Goal: Information Seeking & Learning: Learn about a topic

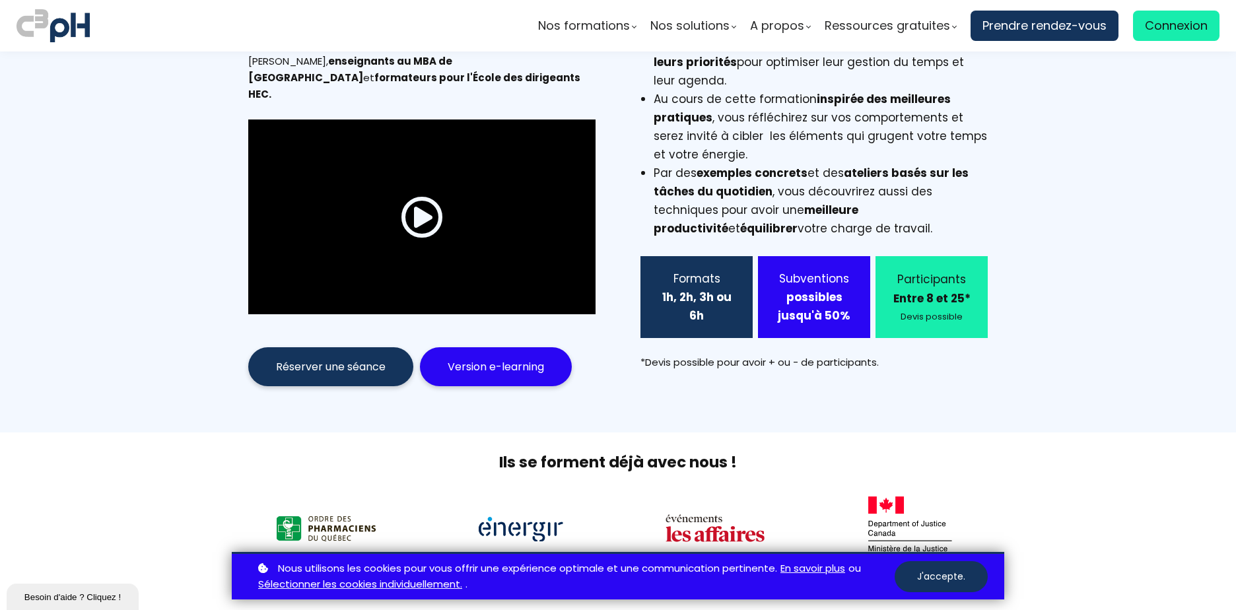
scroll to position [198, 0]
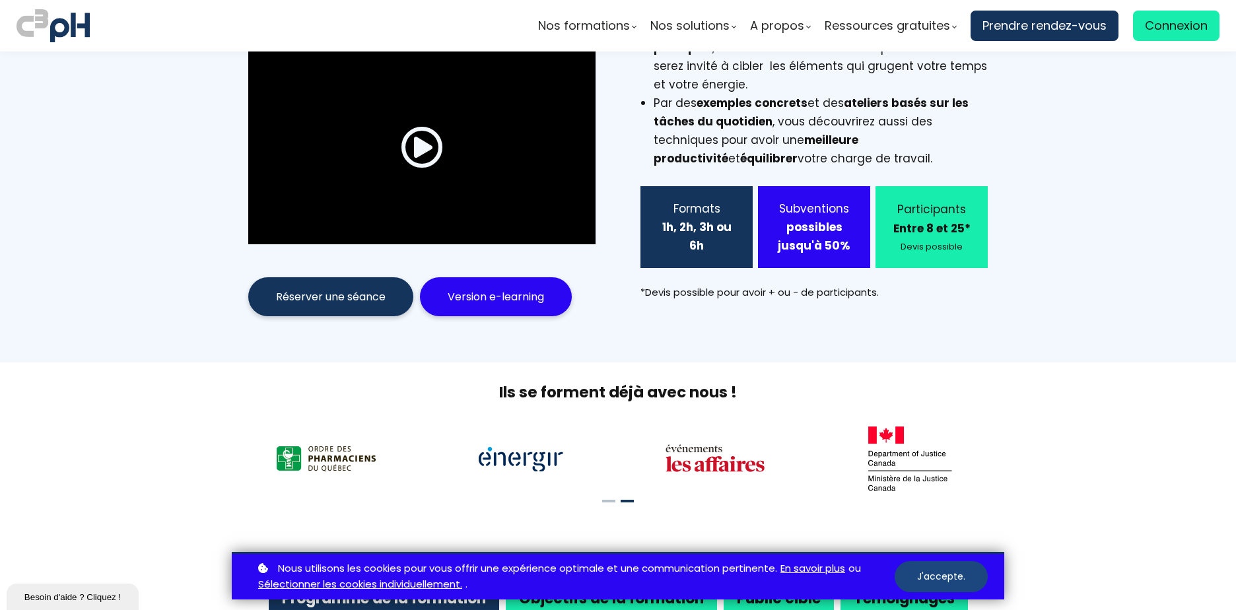
click at [957, 572] on button "J'accepte." at bounding box center [941, 576] width 93 height 31
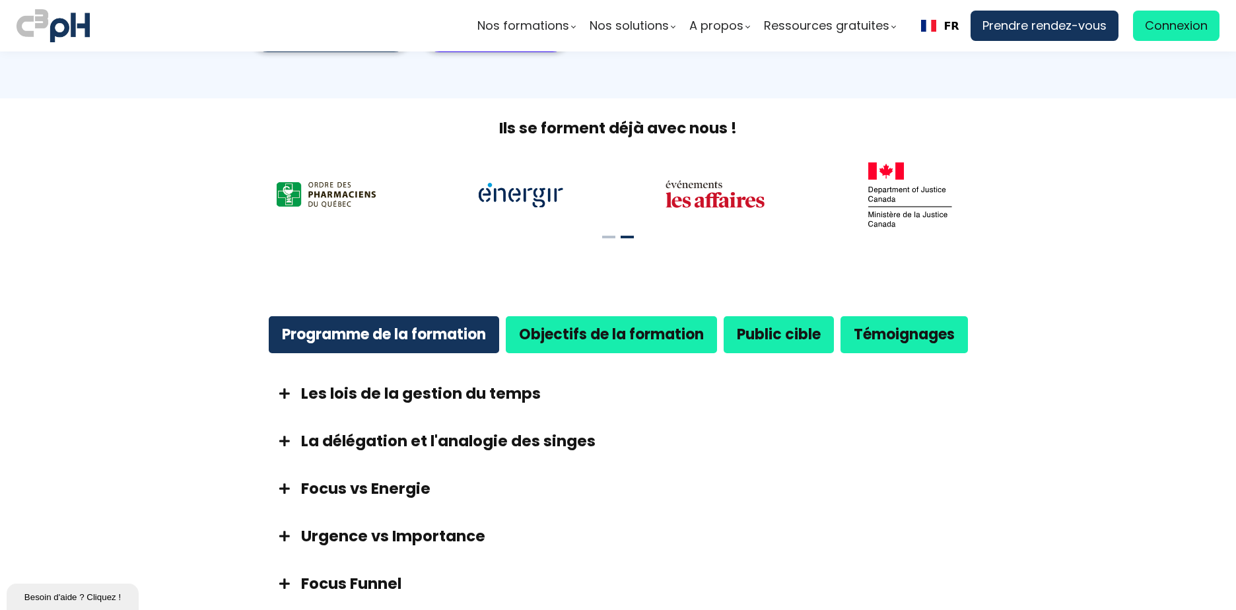
scroll to position [0, 0]
